Goal: Obtain resource: Obtain resource

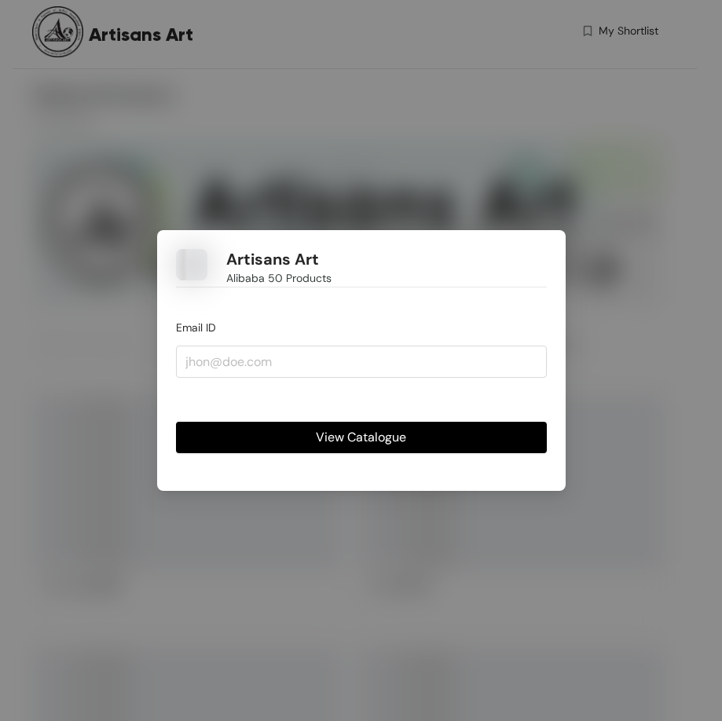
click at [279, 124] on div "Artisans Art Alibaba 50 Products Email ID View Catalogue" at bounding box center [361, 360] width 722 height 721
click at [438, 196] on div "Artisans Art Alibaba 50 Products Email ID View Catalogue" at bounding box center [361, 360] width 722 height 721
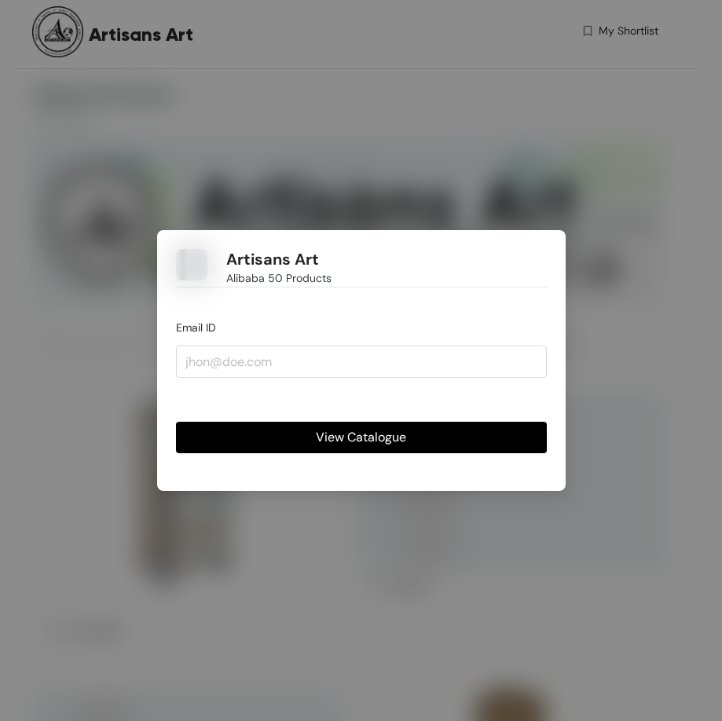
click at [353, 436] on span "View Catalogue" at bounding box center [361, 437] width 90 height 20
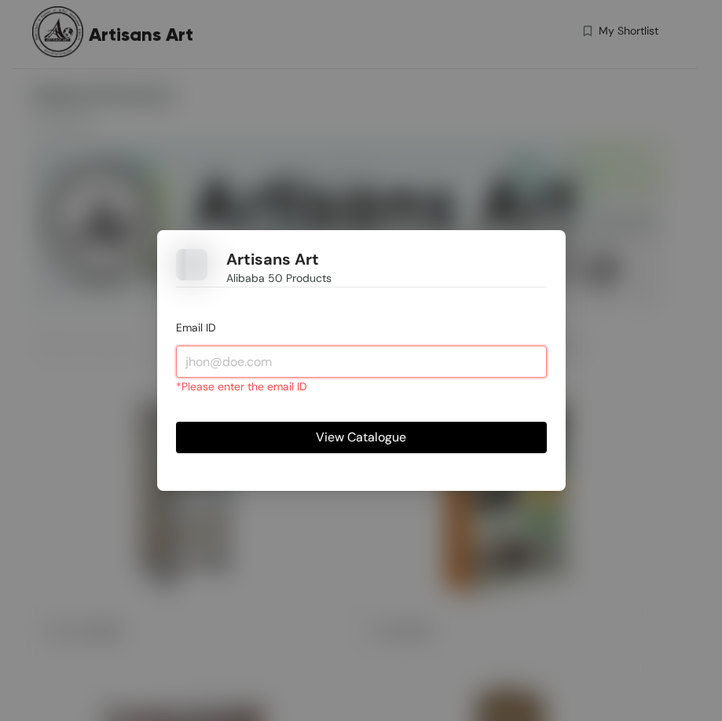
click at [329, 361] on input "email" at bounding box center [361, 361] width 371 height 31
type input "[PERSON_NAME][EMAIL_ADDRESS][DOMAIN_NAME]"
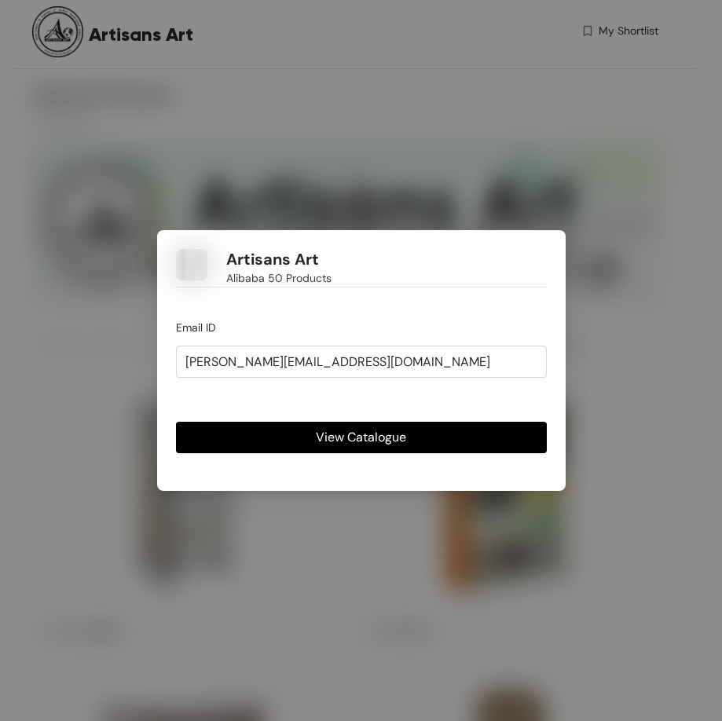
click at [328, 442] on span "View Catalogue" at bounding box center [361, 437] width 90 height 20
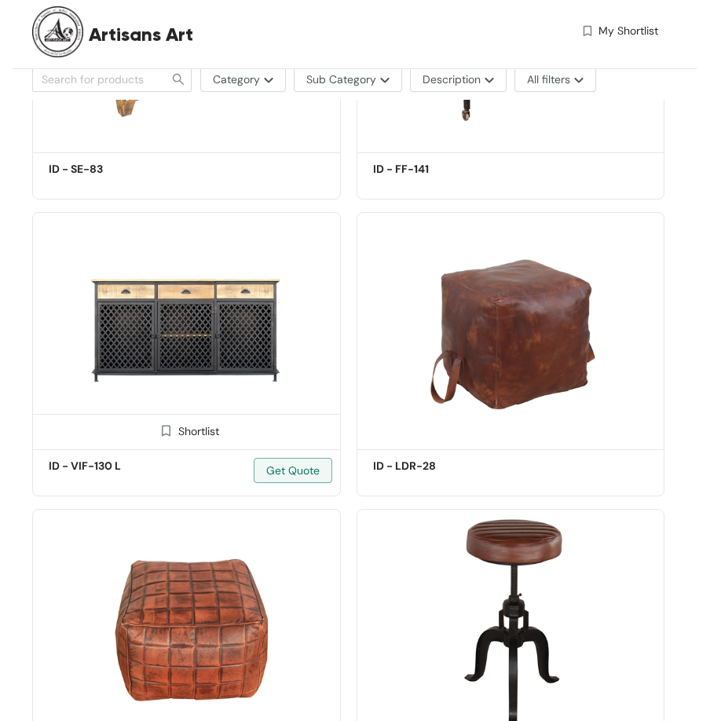
scroll to position [5108, 0]
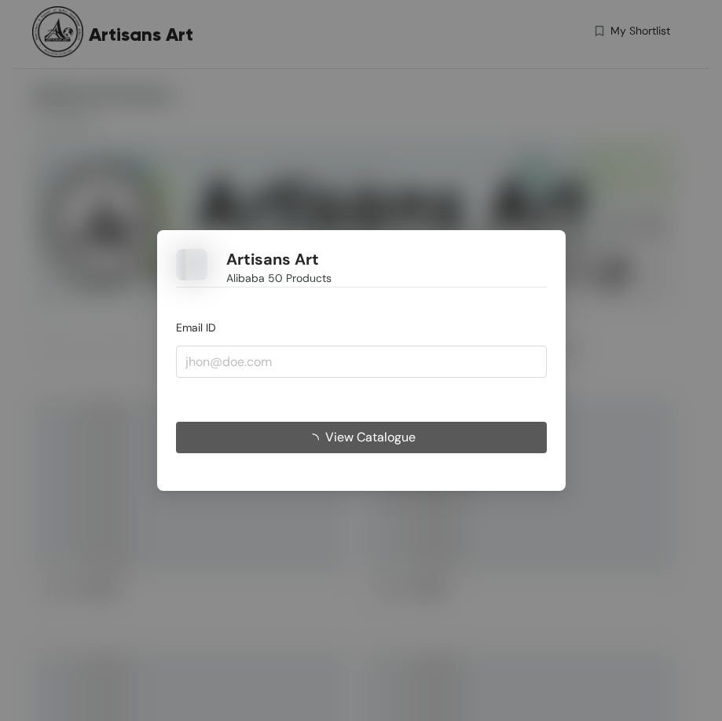
drag, startPoint x: 393, startPoint y: 94, endPoint x: 397, endPoint y: 108, distance: 14.7
click at [395, 96] on div "Artisans Art Alibaba 50 Products Email ID View Catalogue" at bounding box center [361, 360] width 722 height 721
click at [362, 435] on span "View Catalogue" at bounding box center [370, 437] width 90 height 20
click at [347, 438] on span "View Catalogue" at bounding box center [370, 437] width 90 height 20
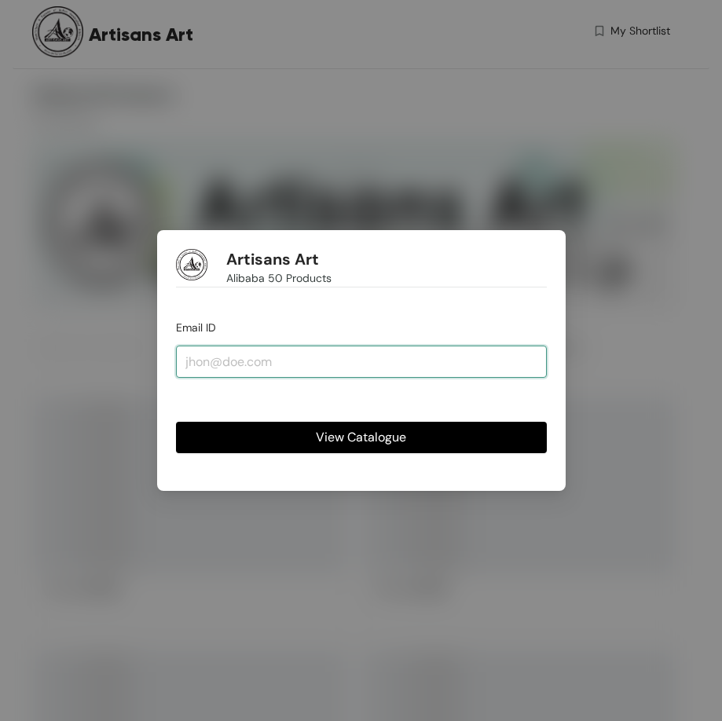
drag, startPoint x: 276, startPoint y: 349, endPoint x: 281, endPoint y: 378, distance: 29.6
click at [273, 349] on input "email" at bounding box center [361, 361] width 371 height 31
type input "[PERSON_NAME][EMAIL_ADDRESS][DOMAIN_NAME]"
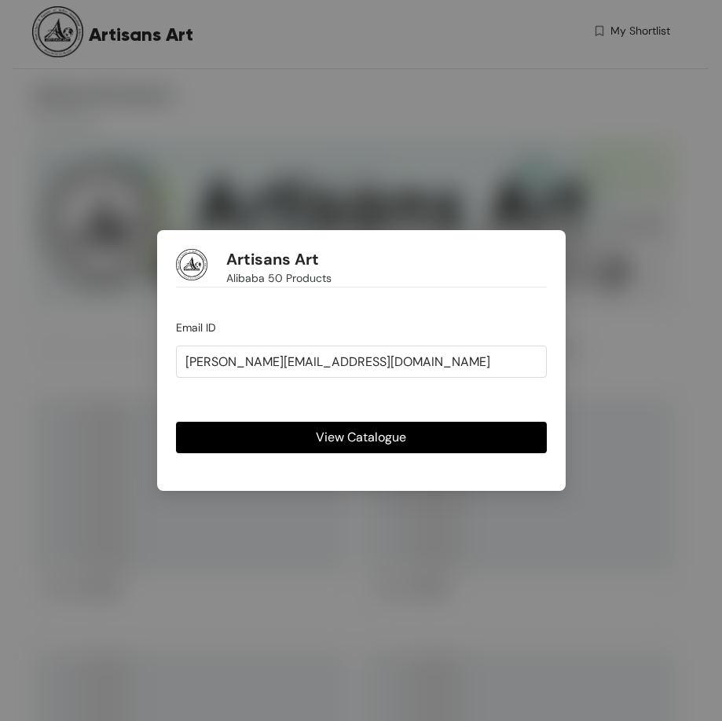
click at [343, 442] on span "View Catalogue" at bounding box center [361, 437] width 90 height 20
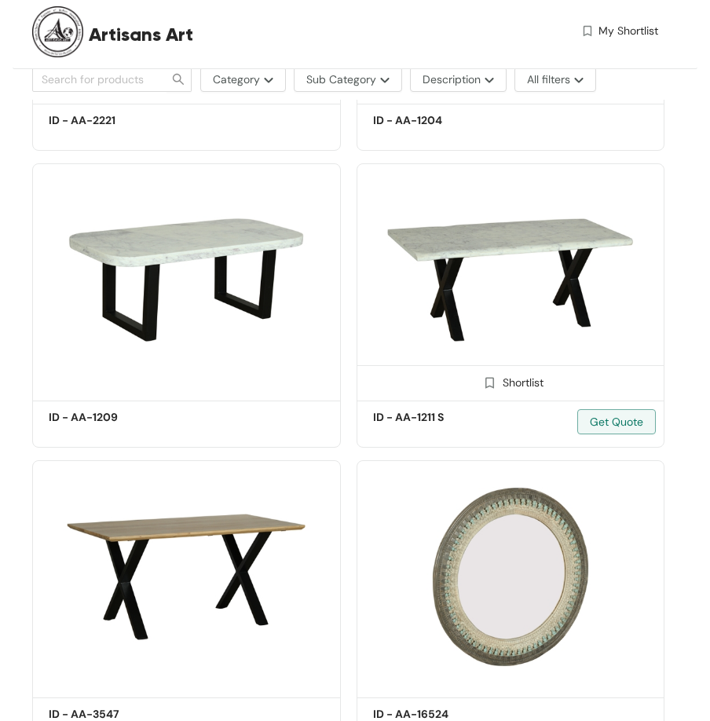
scroll to position [7109, 0]
